Goal: Find specific page/section: Find specific page/section

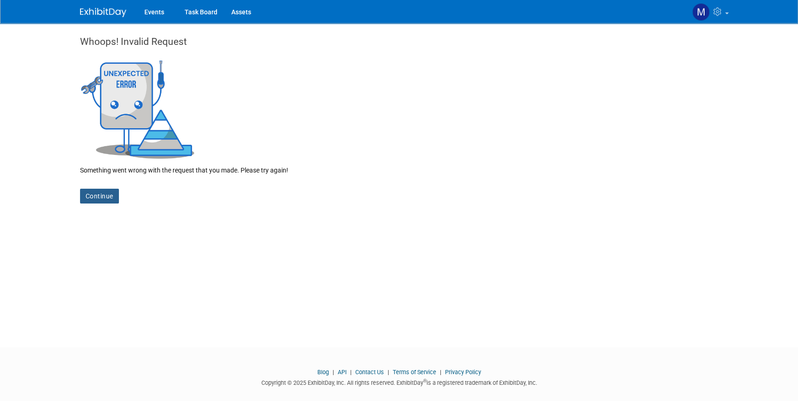
click at [105, 194] on link "Continue" at bounding box center [99, 196] width 39 height 15
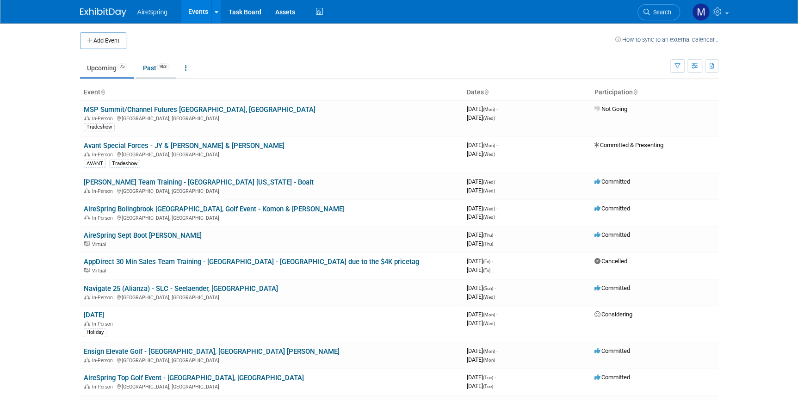
click at [162, 69] on span "963" at bounding box center [163, 66] width 12 height 7
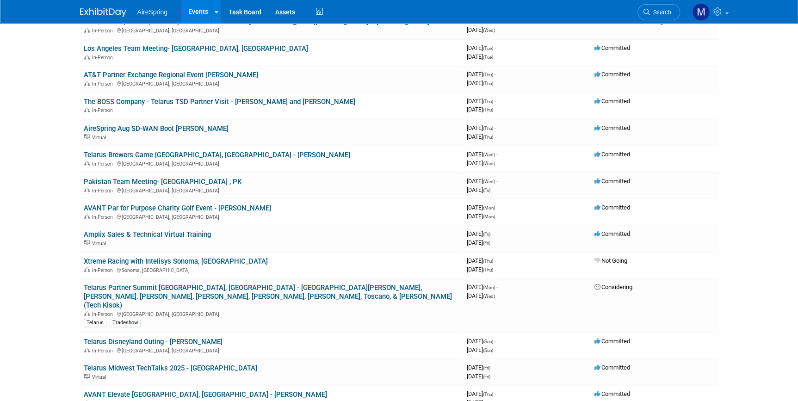
scroll to position [799, 0]
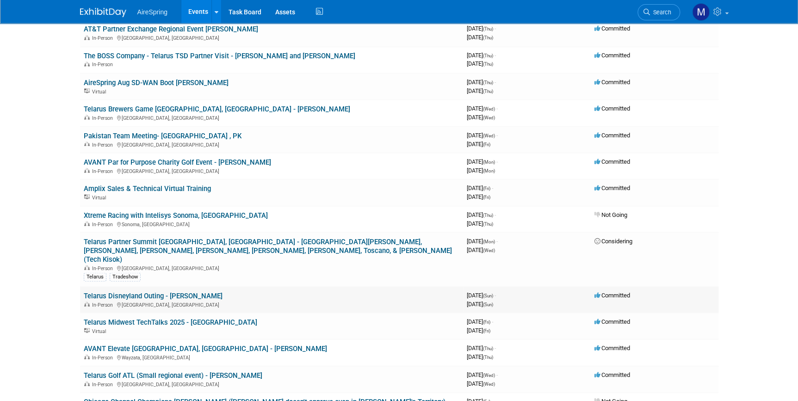
click at [133, 292] on link "Telarus Disneyland Outing - [PERSON_NAME]" at bounding box center [153, 296] width 139 height 8
click at [374, 237] on link "Telarus Partner Summit [GEOGRAPHIC_DATA], [GEOGRAPHIC_DATA] - [GEOGRAPHIC_DATA]…" at bounding box center [268, 250] width 368 height 26
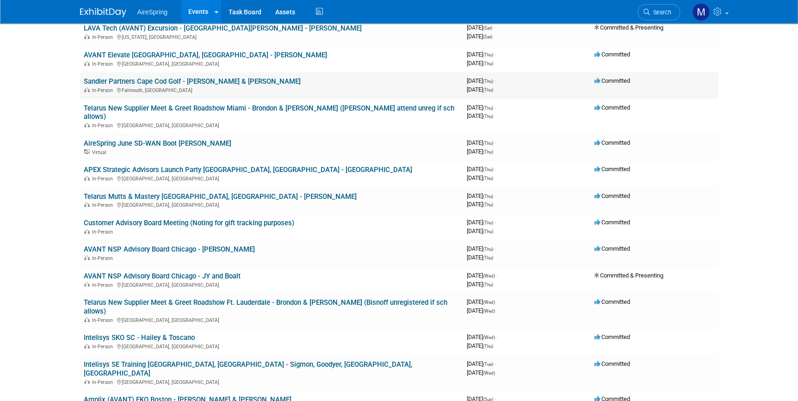
scroll to position [1767, 0]
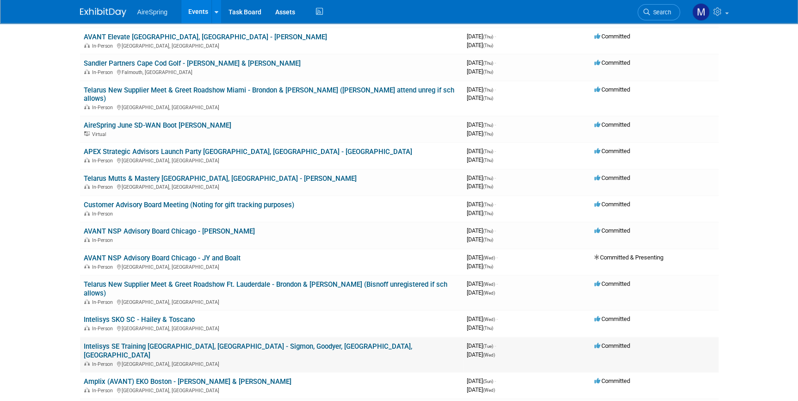
click at [231, 342] on link "Intelisys SE Training [GEOGRAPHIC_DATA], [GEOGRAPHIC_DATA] - Sigmon, Goodyer, […" at bounding box center [248, 350] width 329 height 17
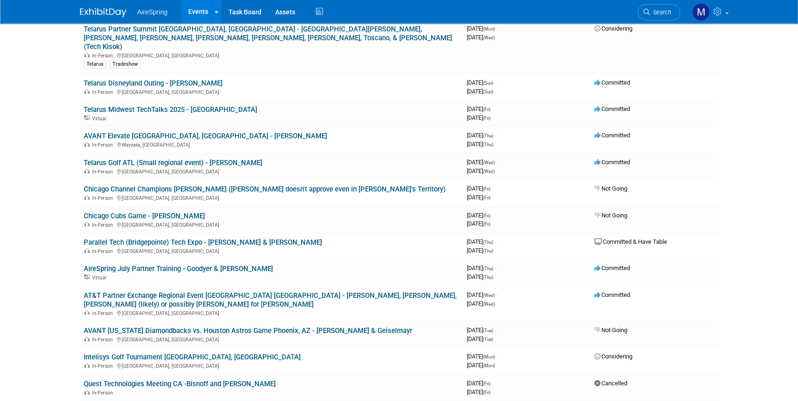
scroll to position [1009, 0]
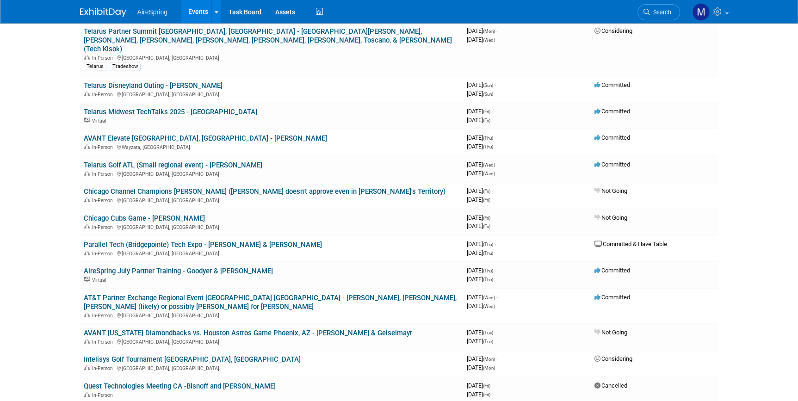
click at [139, 134] on link "AVANT Elevate [GEOGRAPHIC_DATA], [GEOGRAPHIC_DATA] - [PERSON_NAME]" at bounding box center [205, 138] width 243 height 8
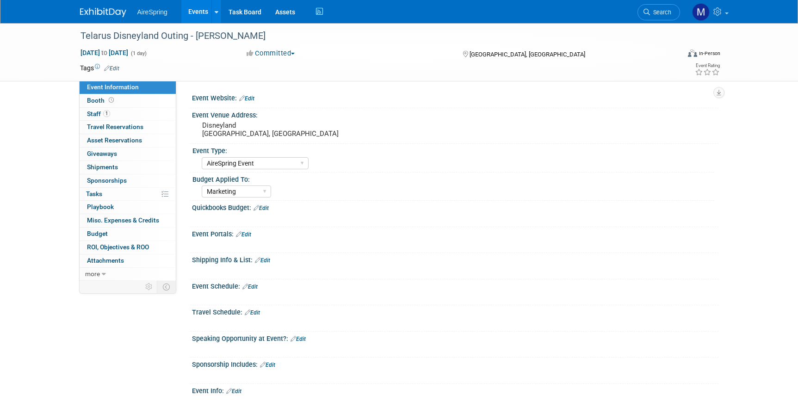
select select "AireSpring Event"
select select "Marketing"
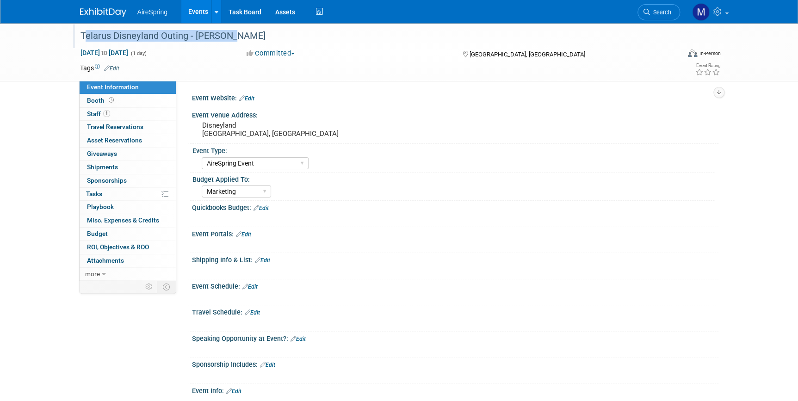
drag, startPoint x: 81, startPoint y: 34, endPoint x: 235, endPoint y: 35, distance: 153.7
click at [235, 35] on div "Telarus Disneyland Outing - Michael" at bounding box center [371, 36] width 589 height 17
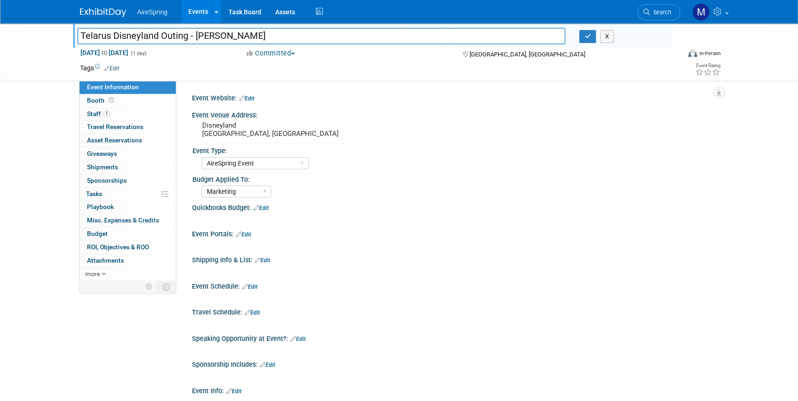
drag, startPoint x: 259, startPoint y: 28, endPoint x: 70, endPoint y: 29, distance: 188.4
click at [70, 29] on div "Telarus Disneyland Outing - Michael Telarus Disneyland Outing - Michael X Aug 3…" at bounding box center [399, 52] width 798 height 58
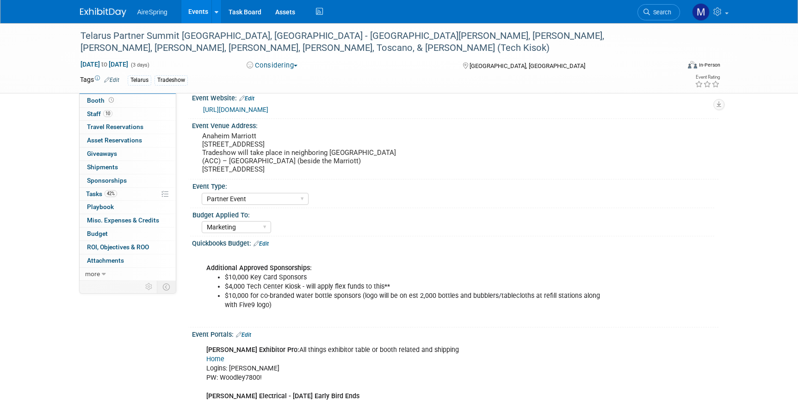
select select "Partner Event"
select select "Marketing"
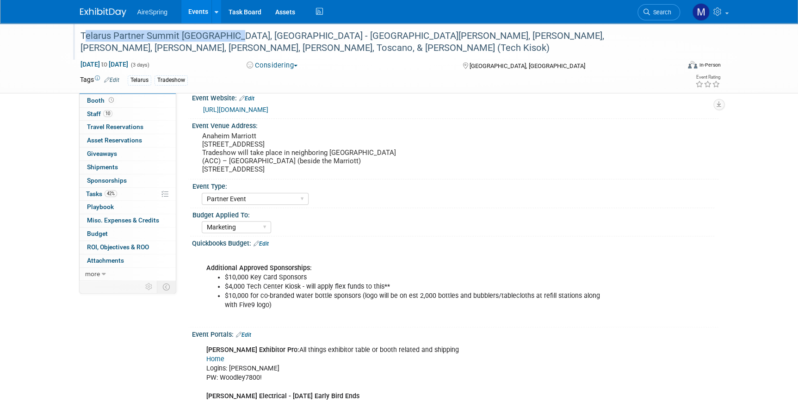
drag, startPoint x: 82, startPoint y: 33, endPoint x: 234, endPoint y: 37, distance: 151.8
click at [234, 37] on div "Telarus Partner Summit Anaheim, CA - Hailey, JY, Lomond, Krebs, Curtis, Michael…" at bounding box center [371, 42] width 589 height 28
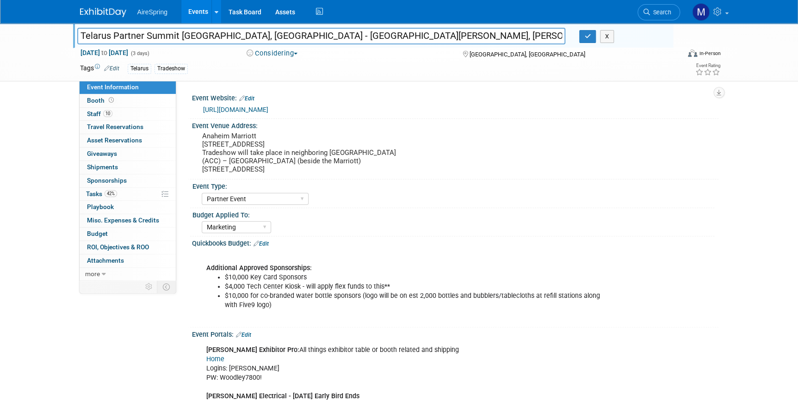
click at [234, 37] on input "Telarus Partner Summit Anaheim, CA - Hailey, JY, Lomond, Krebs, Curtis, Michael…" at bounding box center [321, 36] width 489 height 16
drag, startPoint x: 234, startPoint y: 37, endPoint x: 86, endPoint y: 31, distance: 148.2
click at [86, 31] on input "Telarus Partner Summit Anaheim, CA - Hailey, JY, Lomond, Krebs, Curtis, Michael…" at bounding box center [321, 36] width 489 height 16
drag, startPoint x: 510, startPoint y: 35, endPoint x: 538, endPoint y: 35, distance: 28.7
click at [538, 35] on input "Telarus Partner Summit Anaheim, CA - Hailey, JY, Lomond, Krebs, Curtis, Michael…" at bounding box center [321, 36] width 489 height 16
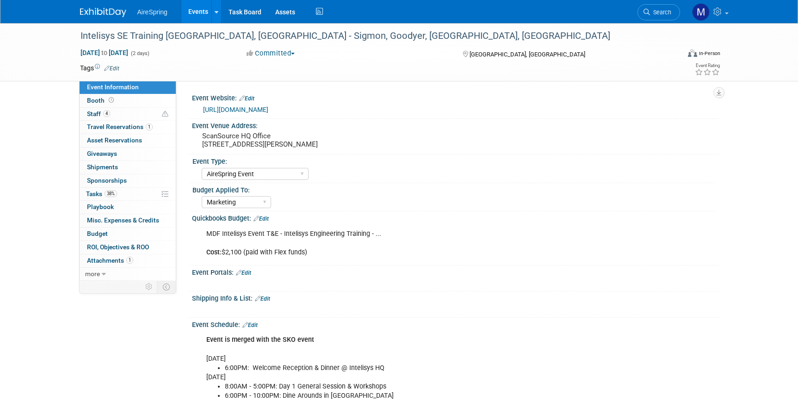
select select "AireSpring Event"
select select "Marketing"
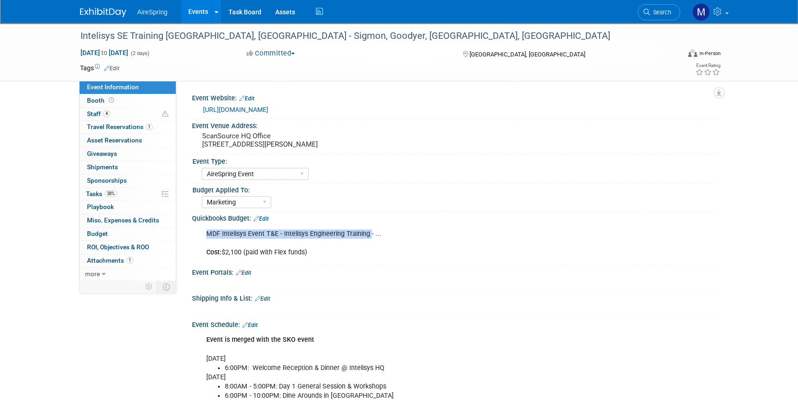
drag, startPoint x: 206, startPoint y: 233, endPoint x: 370, endPoint y: 234, distance: 164.3
click at [370, 234] on div "MDF Intelisys Event T&E - Intelisys Engineering Training - ... Cost: $2,100 (pa…" at bounding box center [408, 243] width 417 height 37
copy div "MDF Intelisys Event T&E - Intelisys Engineering Training"
click at [212, 234] on div "MDF Intelisys Event T&E - Intelisys Engineering Training - ... Cost: $2,100 (pa…" at bounding box center [408, 243] width 417 height 37
drag, startPoint x: 207, startPoint y: 231, endPoint x: 373, endPoint y: 231, distance: 166.1
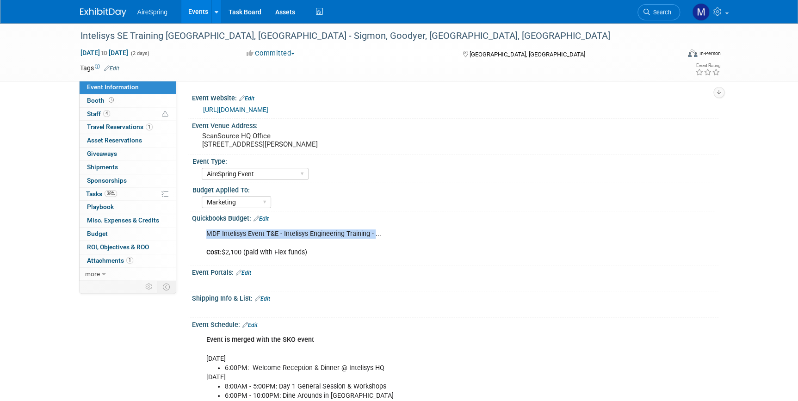
click at [373, 231] on div "MDF Intelisys Event T&E - Intelisys Engineering Training - ... Cost: $2,100 (pa…" at bounding box center [408, 243] width 417 height 37
copy div "MDF Intelisys Event T&E - Intelisys Engineering Training -"
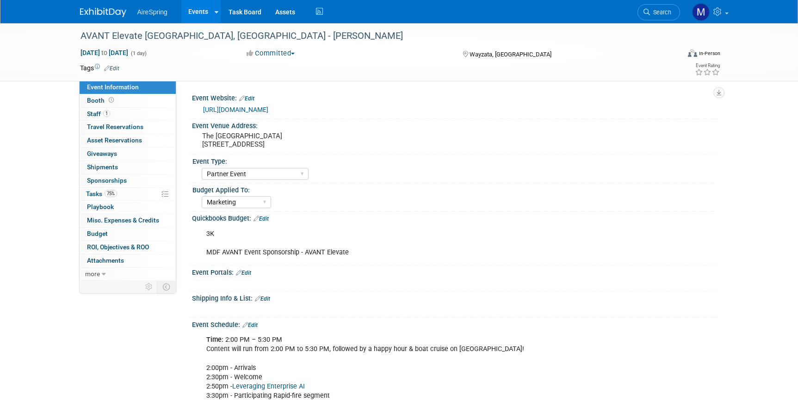
select select "Partner Event"
select select "Marketing"
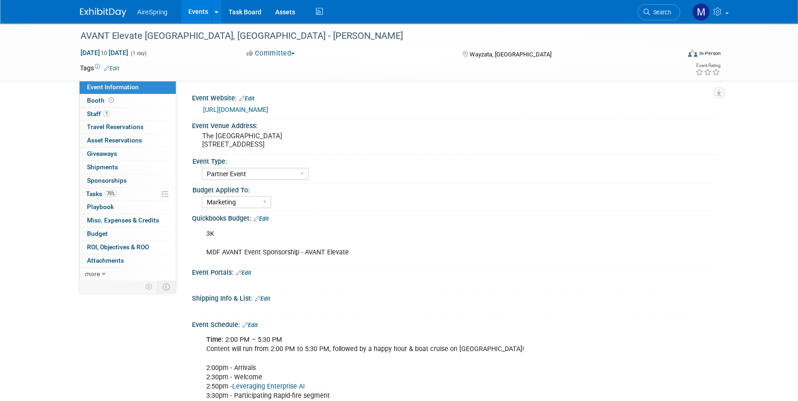
scroll to position [42, 0]
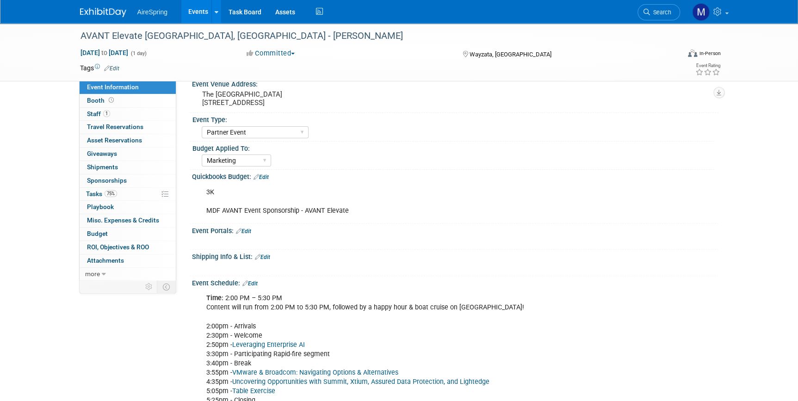
drag, startPoint x: 206, startPoint y: 210, endPoint x: 398, endPoint y: 215, distance: 191.2
click at [398, 215] on div "3K MDF AVANT Event Sponsorship - AVANT Elevate" at bounding box center [408, 201] width 417 height 37
copy div "MDF AVANT Event Sponsorship - AVANT Elevate"
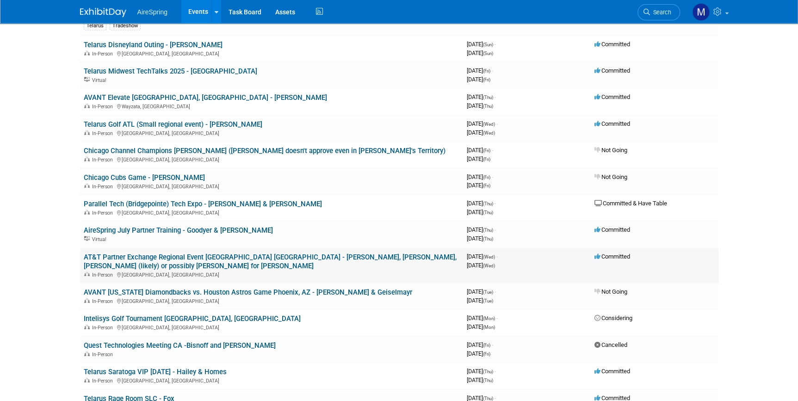
scroll to position [1094, 0]
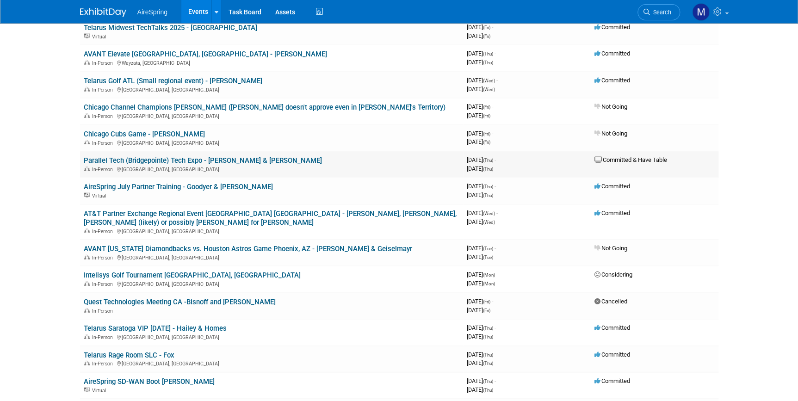
click at [204, 156] on link "Parallel Tech (Bridgepointe) Tech Expo - [PERSON_NAME] & [PERSON_NAME]" at bounding box center [203, 160] width 238 height 8
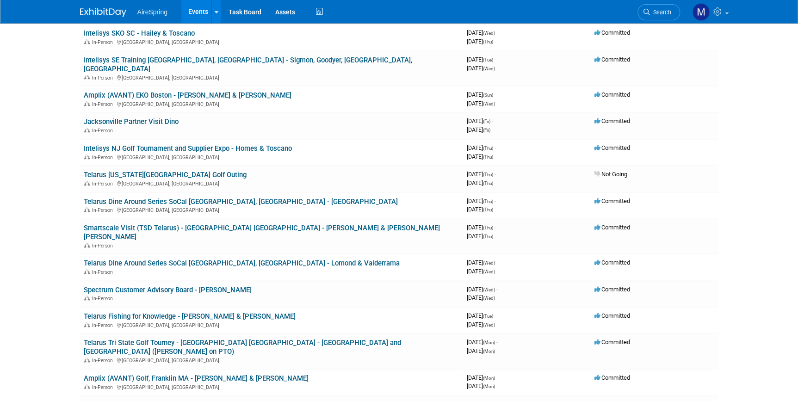
scroll to position [1977, 0]
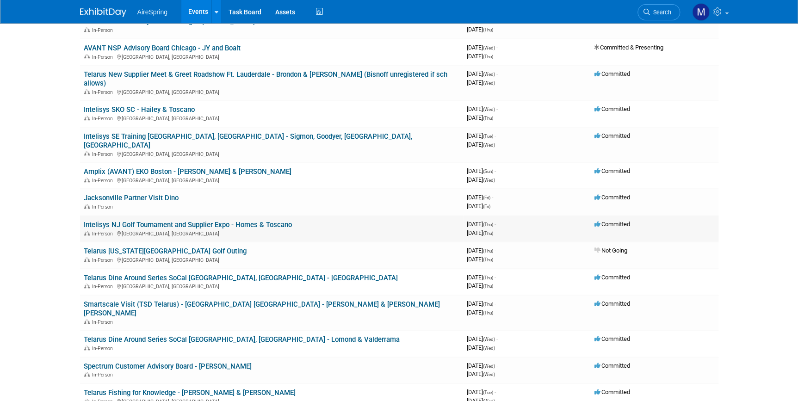
click at [242, 221] on link "Intelisys NJ Golf Tournament and Supplier Expo - Homes & Toscano" at bounding box center [188, 225] width 208 height 8
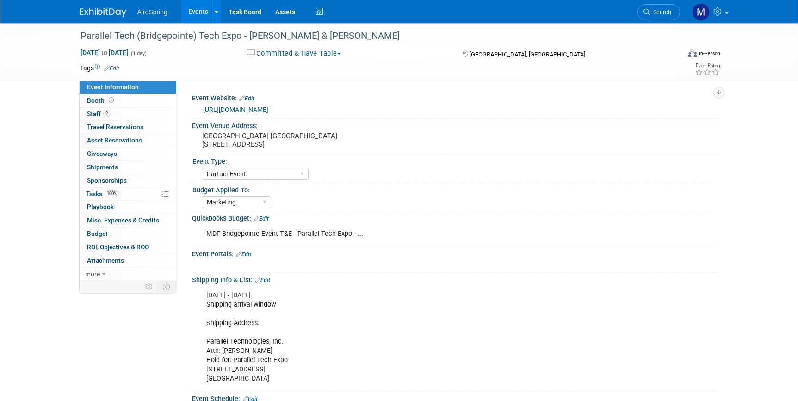
select select "Partner Event"
select select "Marketing"
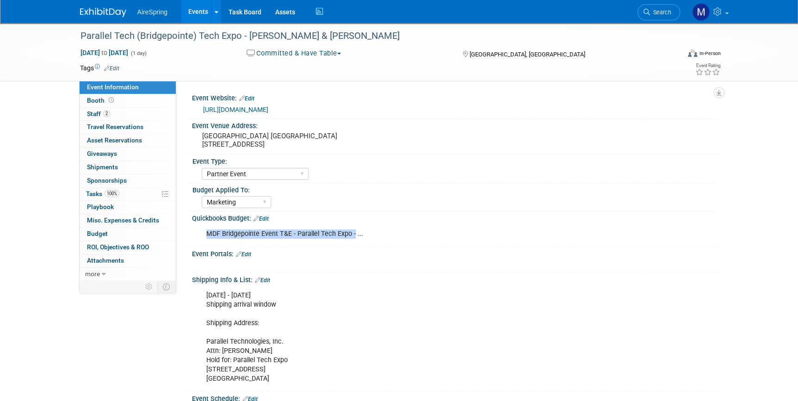
drag, startPoint x: 206, startPoint y: 233, endPoint x: 352, endPoint y: 236, distance: 145.8
click at [352, 236] on div "MDF Bridgepointe Event T&E - Parallel Tech Expo - ..." at bounding box center [408, 234] width 417 height 19
copy div "MDF Bridgepointe Event T&E - Parallel Tech Expo -"
drag, startPoint x: 322, startPoint y: 37, endPoint x: 288, endPoint y: 39, distance: 33.4
click at [288, 39] on div "Parallel Tech (Bridgepointe) Tech Expo - [PERSON_NAME] & [PERSON_NAME]" at bounding box center [371, 36] width 589 height 17
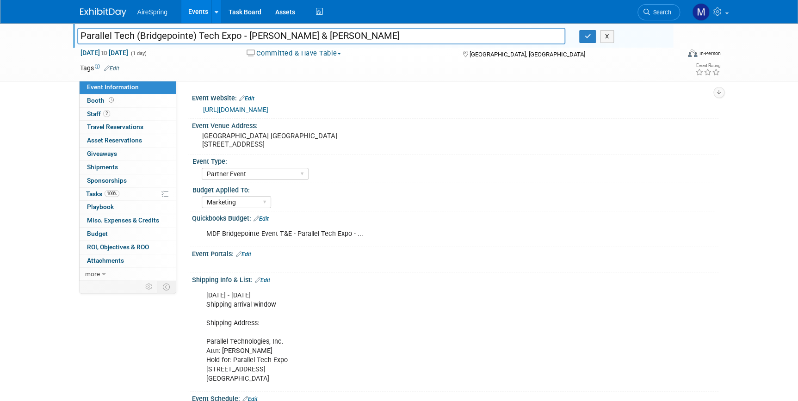
drag, startPoint x: 288, startPoint y: 39, endPoint x: 334, endPoint y: 37, distance: 45.9
click at [334, 37] on input "Parallel Tech (Bridgepointe) Tech Expo - [PERSON_NAME] & [PERSON_NAME]" at bounding box center [321, 36] width 489 height 16
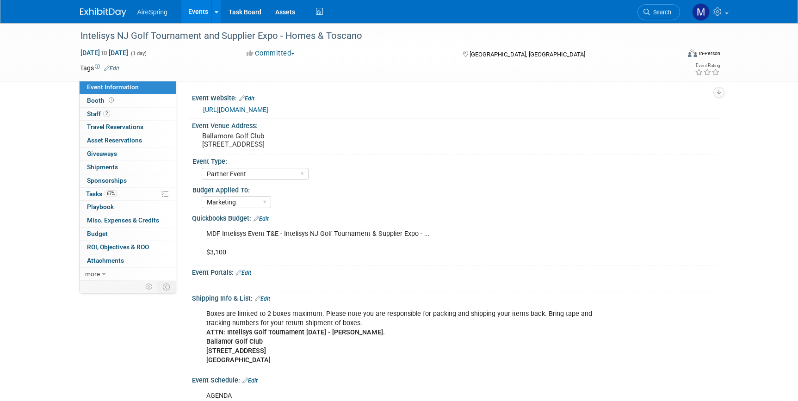
select select "Partner Event"
select select "Marketing"
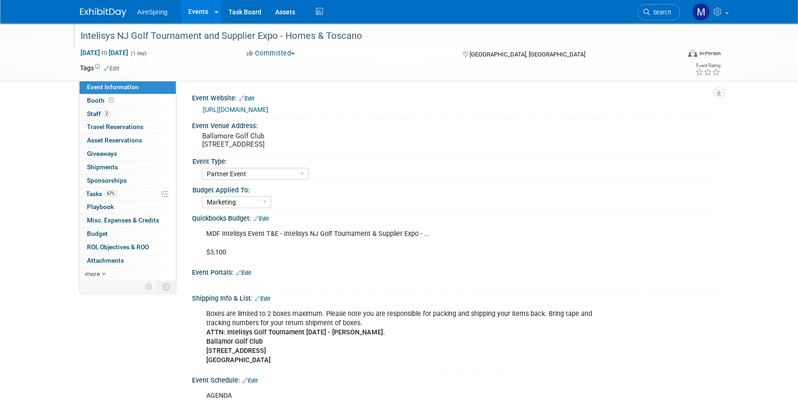
drag, startPoint x: 78, startPoint y: 37, endPoint x: 360, endPoint y: 37, distance: 282.3
click at [360, 37] on div "Intelisys NJ Golf Tournament and Supplier Expo - Homes & Toscano" at bounding box center [371, 36] width 589 height 17
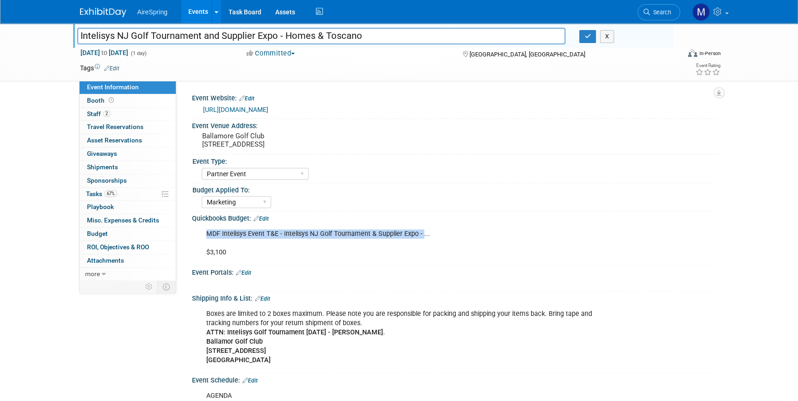
drag, startPoint x: 207, startPoint y: 233, endPoint x: 420, endPoint y: 236, distance: 212.9
click at [420, 236] on div "MDF Intelisys Event T&E - Intelisys NJ Golf Tournament & Supplier Expo - ... $3…" at bounding box center [408, 243] width 417 height 37
copy div "MDF Intelisys Event T&E - Intelisys NJ Golf Tournament & Supplier Expo -"
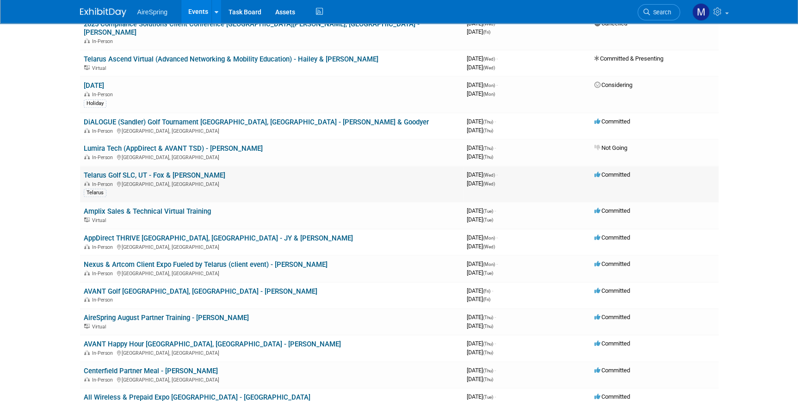
scroll to position [336, 0]
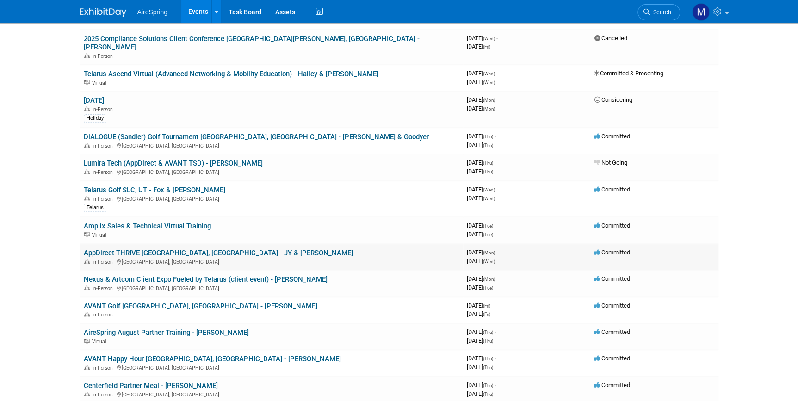
click at [157, 249] on link "AppDirect THRIVE [GEOGRAPHIC_DATA], [GEOGRAPHIC_DATA] - JY & [PERSON_NAME]" at bounding box center [218, 253] width 269 height 8
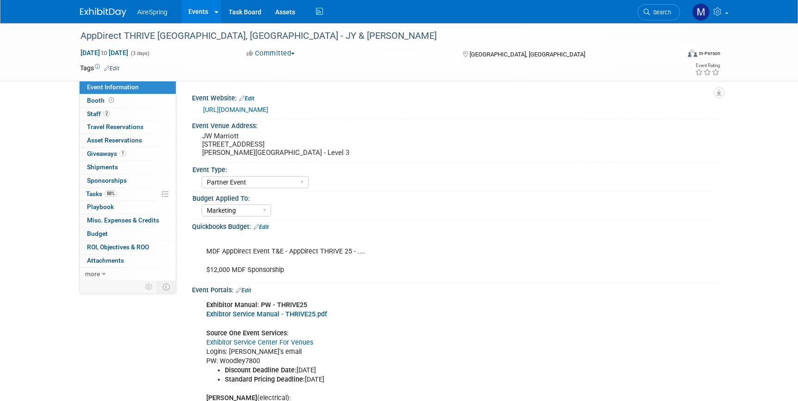
select select "Partner Event"
select select "Marketing"
